Goal: Navigation & Orientation: Go to known website

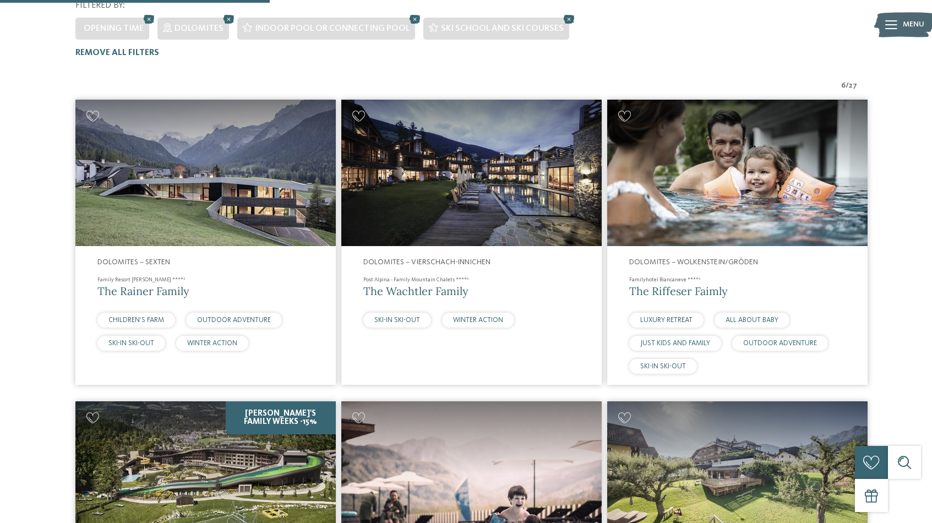
scroll to position [329, 0]
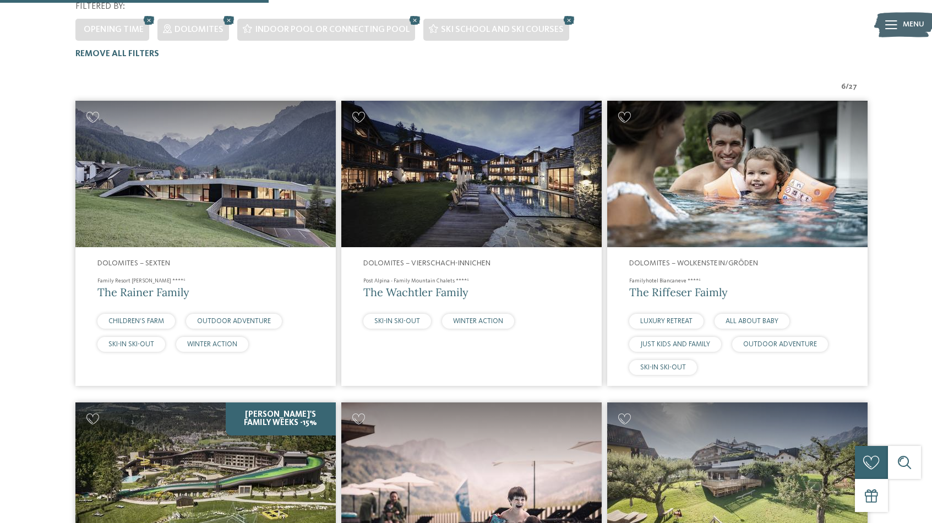
click at [181, 166] on img at bounding box center [205, 174] width 260 height 146
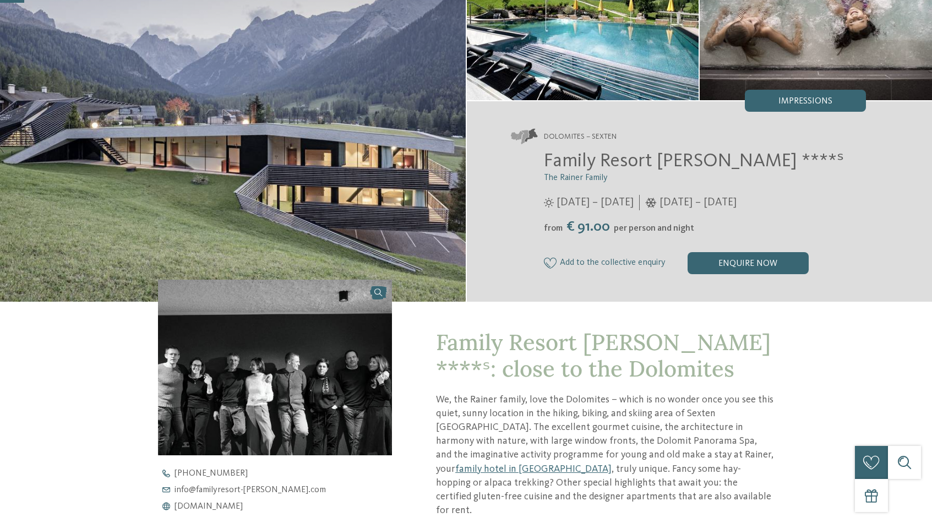
scroll to position [17, 0]
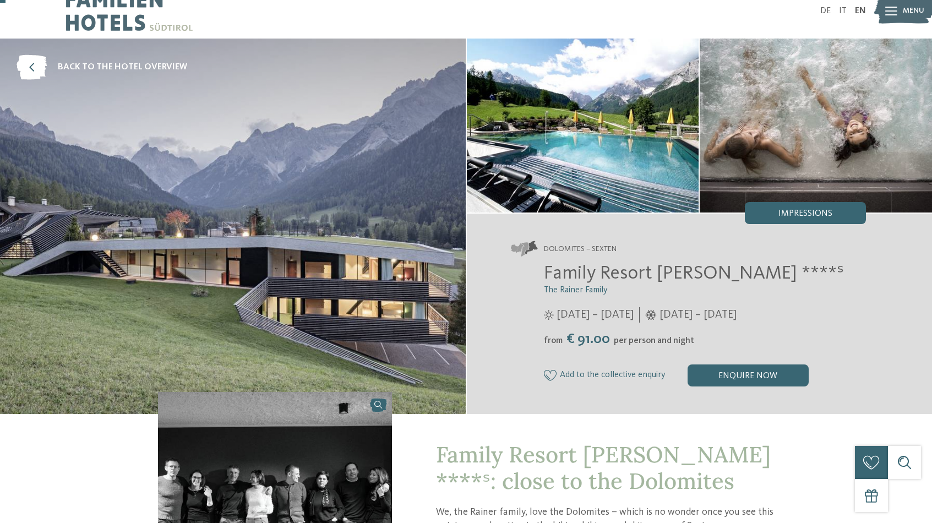
click at [262, 174] on img at bounding box center [233, 227] width 466 height 376
drag, startPoint x: 706, startPoint y: 274, endPoint x: 584, endPoint y: 269, distance: 121.8
click at [584, 269] on span "Family Resort [PERSON_NAME] ****ˢ" at bounding box center [694, 273] width 300 height 19
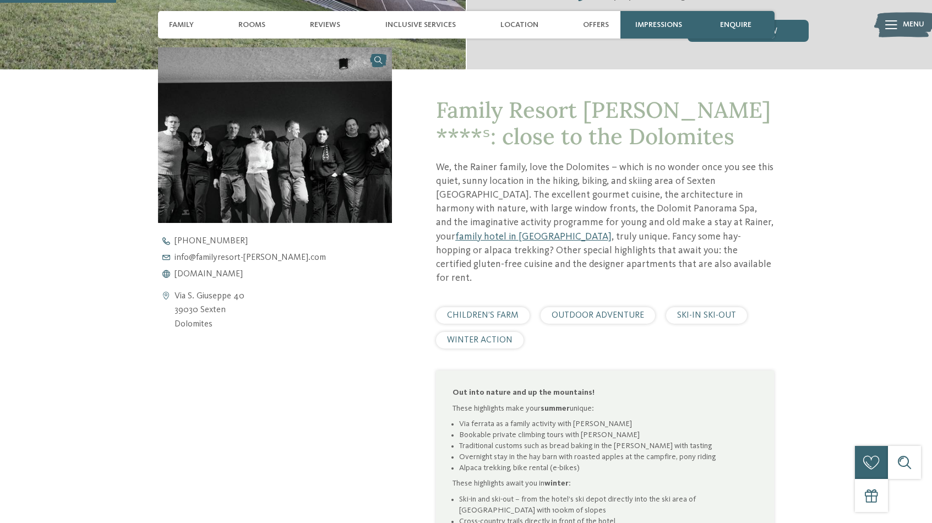
scroll to position [373, 0]
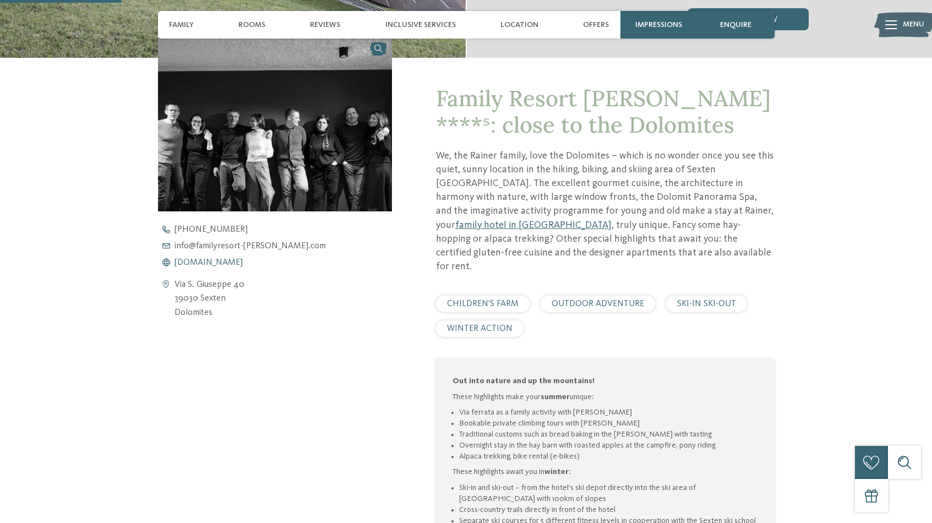
click at [224, 262] on span "[DOMAIN_NAME]" at bounding box center [209, 262] width 68 height 9
